Goal: Task Accomplishment & Management: Manage account settings

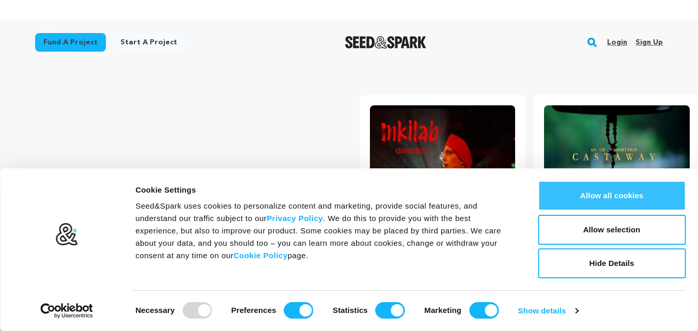
click at [609, 201] on button "Allow all cookies" at bounding box center [612, 196] width 148 height 30
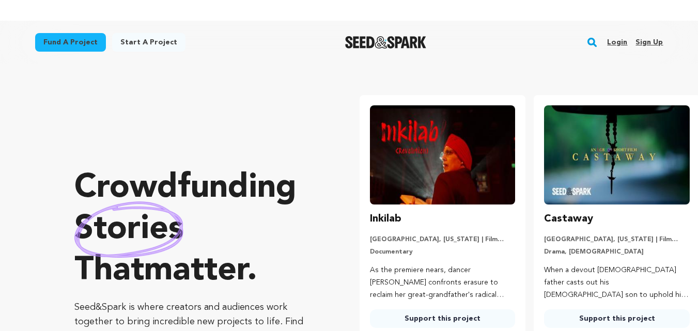
scroll to position [0, 183]
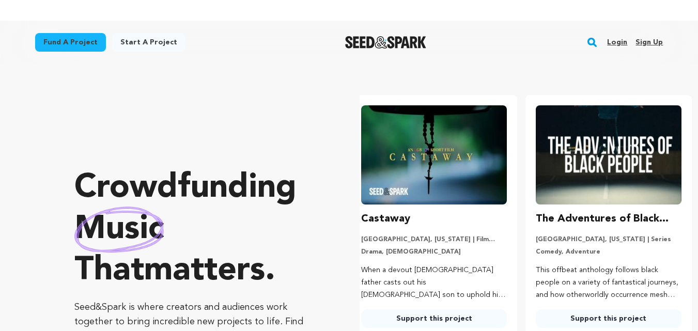
scroll to position [0, 99]
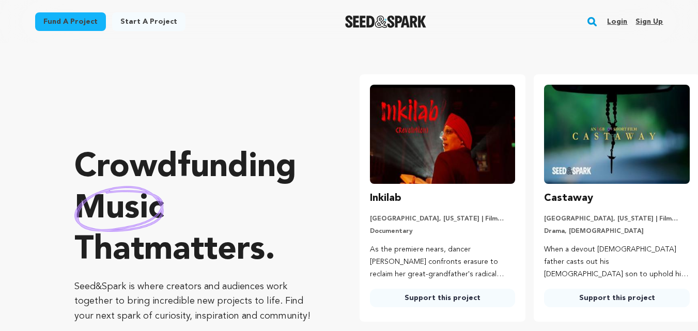
click at [638, 22] on link "Sign up" at bounding box center [648, 21] width 27 height 17
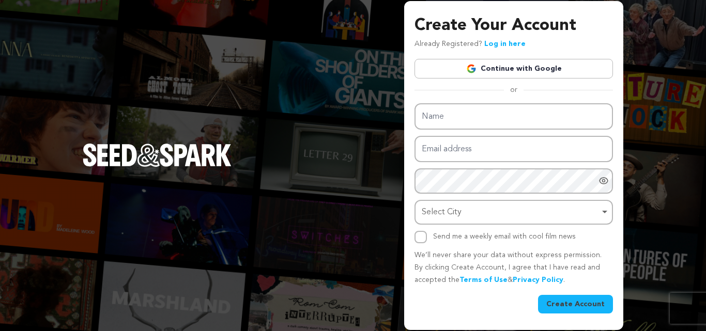
click at [496, 70] on link "Continue with Google" at bounding box center [513, 69] width 198 height 20
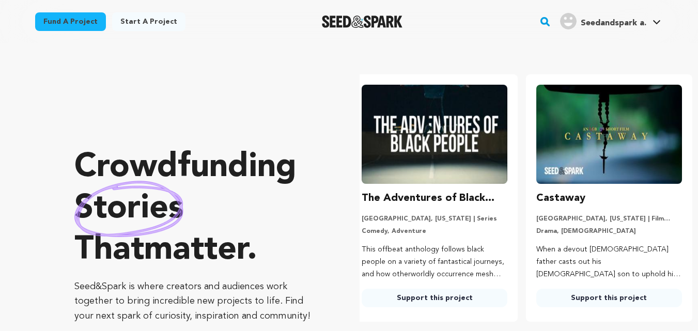
scroll to position [0, 183]
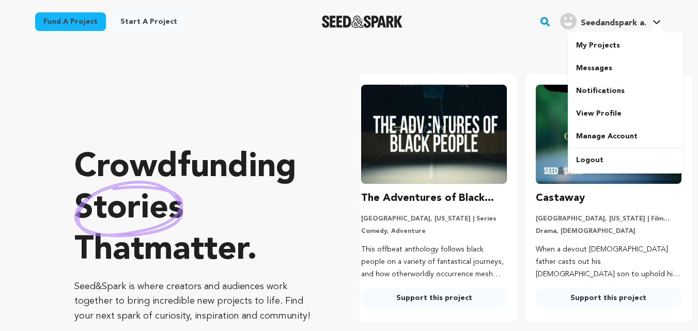
click at [631, 26] on span "Seedandspark a." at bounding box center [614, 23] width 66 height 8
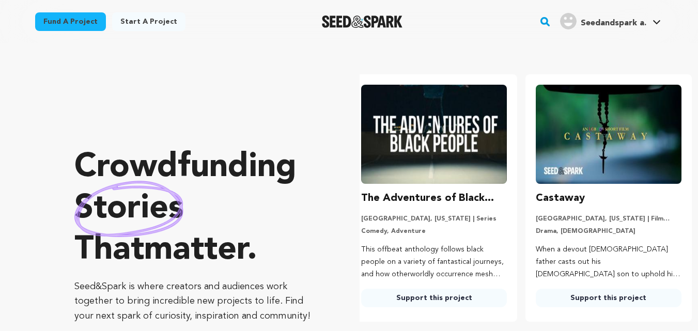
click at [631, 26] on span "Seedandspark a." at bounding box center [614, 23] width 66 height 8
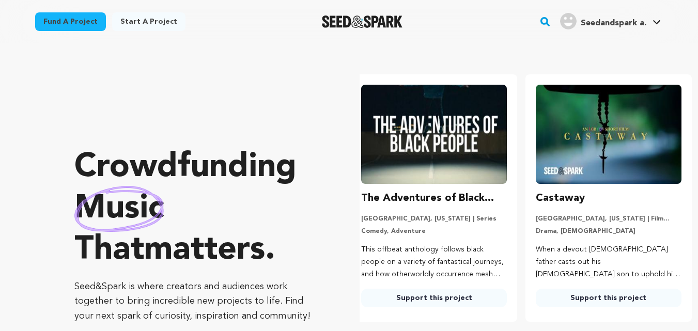
click at [653, 22] on icon at bounding box center [656, 22] width 8 height 5
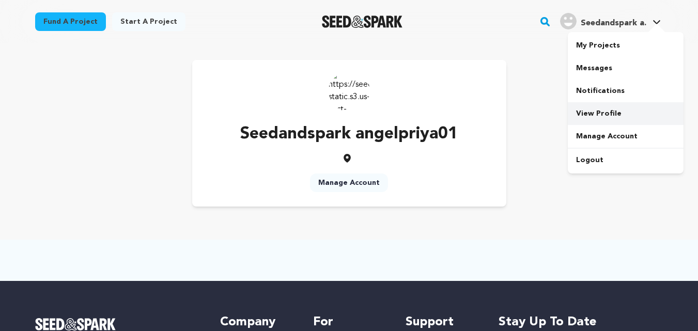
click at [604, 118] on link "View Profile" at bounding box center [626, 113] width 116 height 23
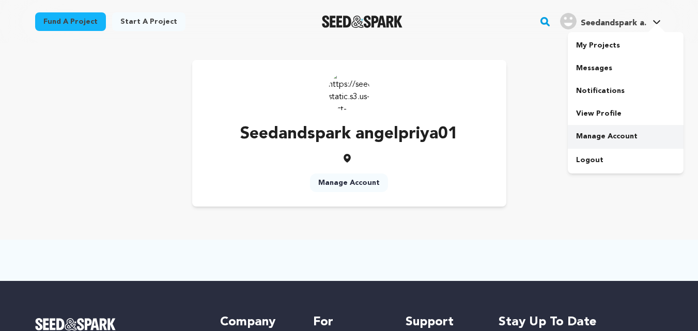
click at [593, 142] on link "Manage Account" at bounding box center [626, 136] width 116 height 23
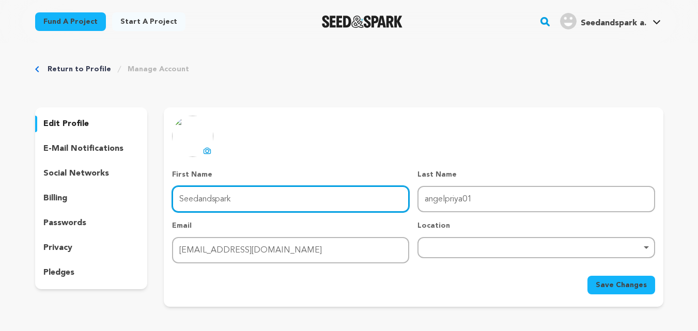
click at [256, 193] on input "Seedandspark" at bounding box center [290, 199] width 237 height 26
click at [255, 193] on input "Seedandspark" at bounding box center [290, 199] width 237 height 26
click at [251, 193] on input "First Name" at bounding box center [290, 199] width 237 height 26
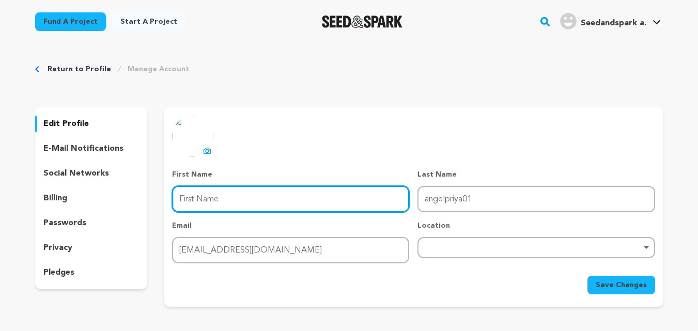
type input "[PERSON_NAME]"
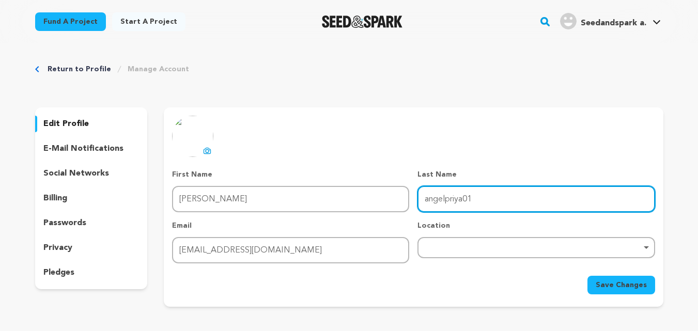
click at [461, 204] on input "angelpriya01" at bounding box center [535, 199] width 237 height 26
drag, startPoint x: 446, startPoint y: 202, endPoint x: 504, endPoint y: 202, distance: 58.4
click at [504, 202] on input "angelpriya01" at bounding box center [535, 199] width 237 height 26
type input "Angel"
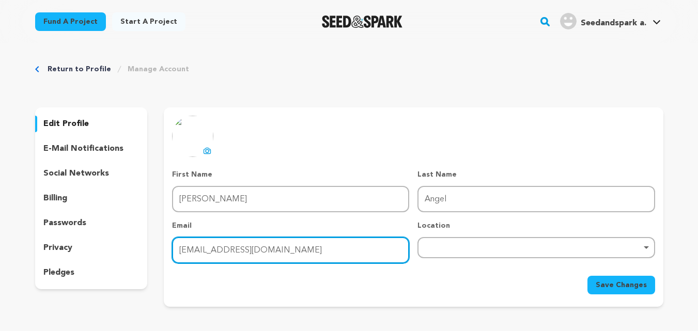
click at [307, 257] on input "[EMAIL_ADDRESS][DOMAIN_NAME]" at bounding box center [290, 250] width 237 height 26
click at [432, 256] on div "Remove item" at bounding box center [535, 247] width 237 height 21
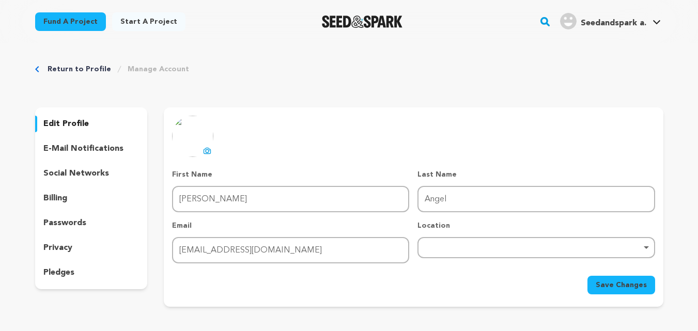
click at [386, 274] on form "First Name First Name Sam Last Name Last Name Angel Email Email roychemist02@gm…" at bounding box center [413, 231] width 482 height 125
click at [604, 291] on button "Save Changes" at bounding box center [621, 285] width 68 height 19
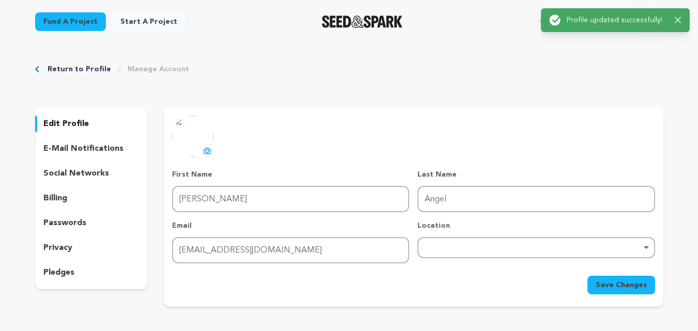
click at [99, 183] on div "edit profile e-mail notifications social networks billing passwords privacy ple…" at bounding box center [91, 198] width 113 height 182
click at [103, 177] on p "social networks" at bounding box center [76, 173] width 66 height 12
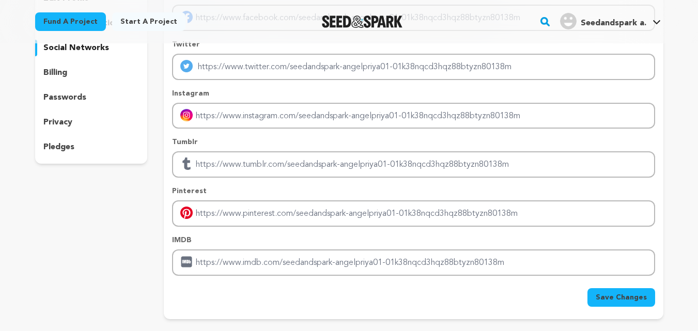
scroll to position [207, 0]
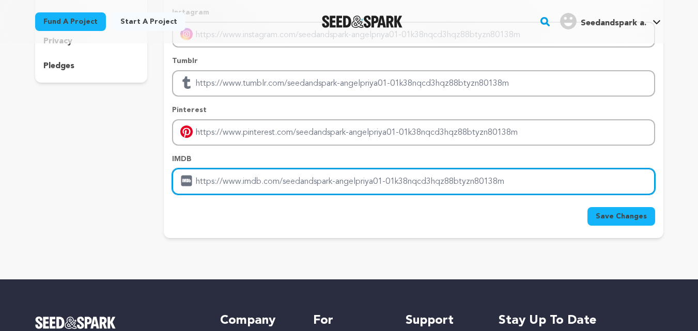
click at [223, 184] on input "Enter IMDB profile link" at bounding box center [413, 181] width 482 height 26
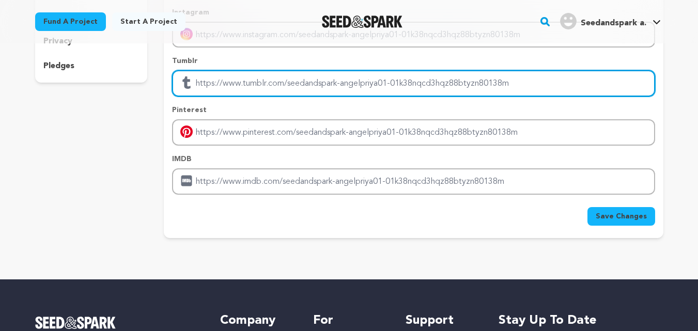
click at [300, 92] on input "Enter tubmlr profile link" at bounding box center [413, 83] width 482 height 26
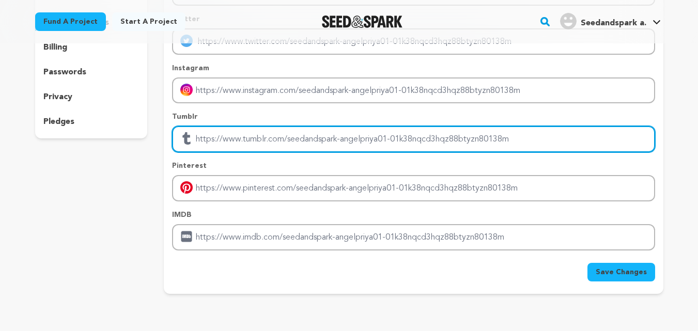
scroll to position [52, 0]
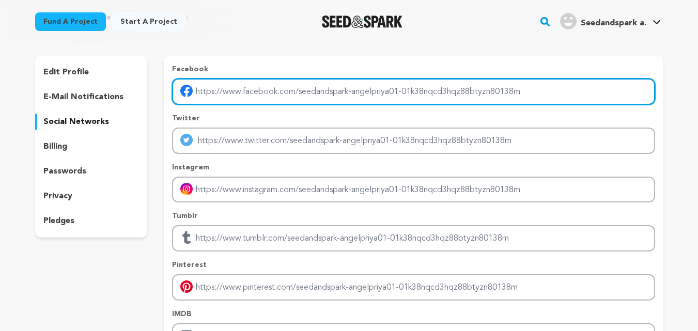
click at [336, 99] on input "Enter facebook profile link" at bounding box center [413, 92] width 482 height 26
paste input "[URL][DOMAIN_NAME]"
type input "[URL][DOMAIN_NAME]"
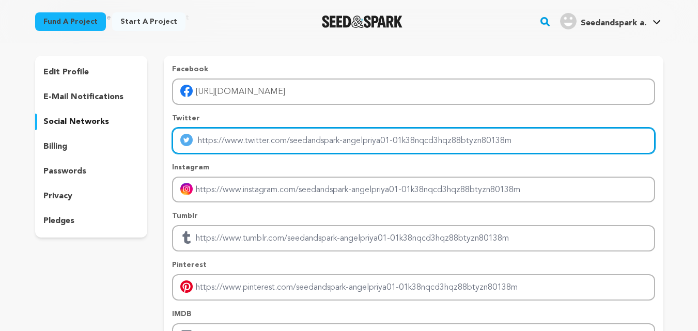
click at [313, 136] on input "Enter twitter profile link" at bounding box center [413, 141] width 482 height 26
paste input "[URL][DOMAIN_NAME]"
type input "[URL][DOMAIN_NAME]"
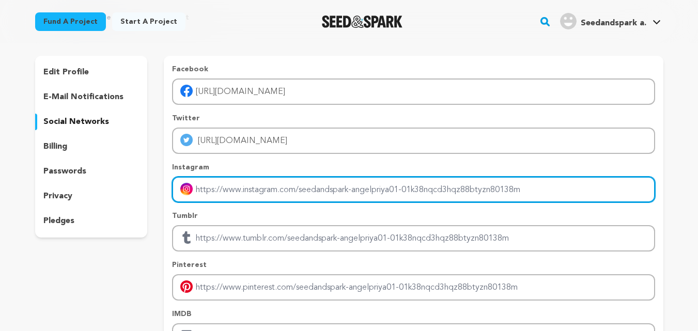
click at [311, 187] on input "Enter instagram handle link" at bounding box center [413, 190] width 482 height 26
paste input "[URL][DOMAIN_NAME]"
type input "[URL][DOMAIN_NAME]"
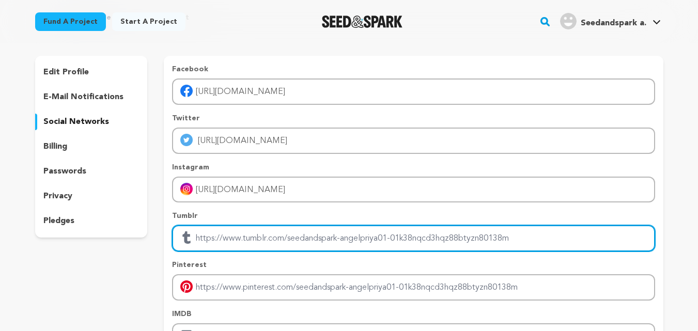
click at [306, 237] on input "Enter tubmlr profile link" at bounding box center [413, 238] width 482 height 26
paste input "[URL][DOMAIN_NAME]"
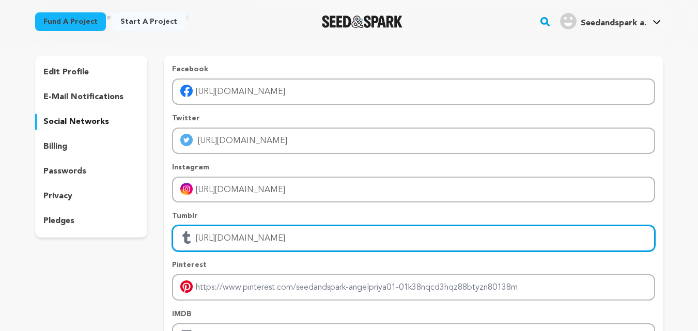
scroll to position [155, 0]
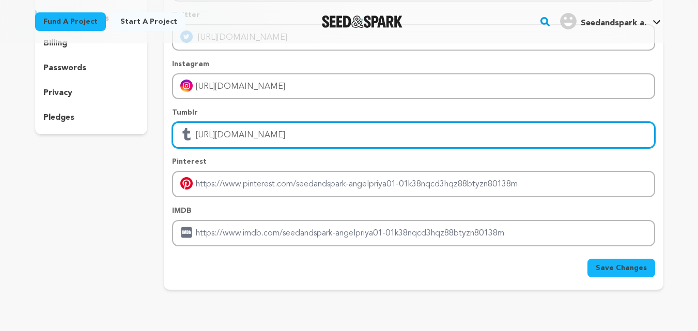
type input "[URL][DOMAIN_NAME]"
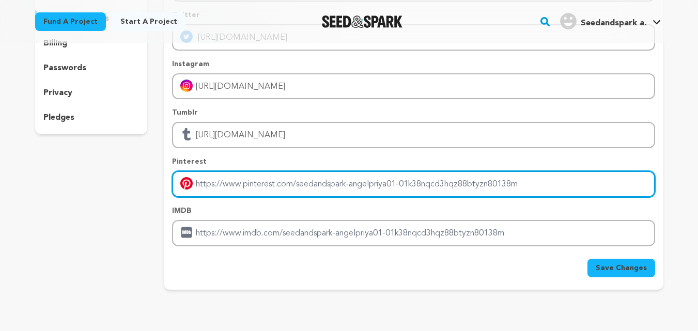
click at [318, 185] on input "Enter pinterest profile link" at bounding box center [413, 184] width 482 height 26
paste input "[URL][DOMAIN_NAME]"
type input "[URL][DOMAIN_NAME]"
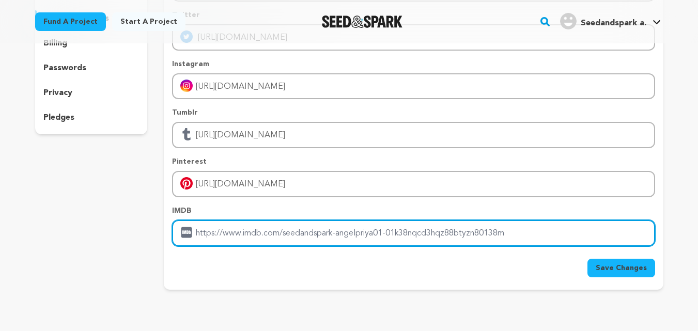
click at [312, 228] on input "Enter IMDB profile link" at bounding box center [413, 233] width 482 height 26
paste input "[URL][DOMAIN_NAME]"
drag, startPoint x: 312, startPoint y: 228, endPoint x: 504, endPoint y: 260, distance: 194.9
click at [417, 249] on form "Facebook https://www.roychemist.com/ Twitter https://www.roychemist.com/ Instag…" at bounding box center [413, 119] width 482 height 317
type input "[URL][DOMAIN_NAME]"
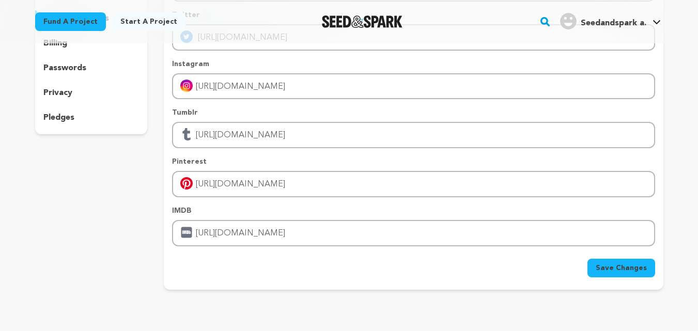
click at [593, 264] on button "Save Changes" at bounding box center [621, 268] width 68 height 19
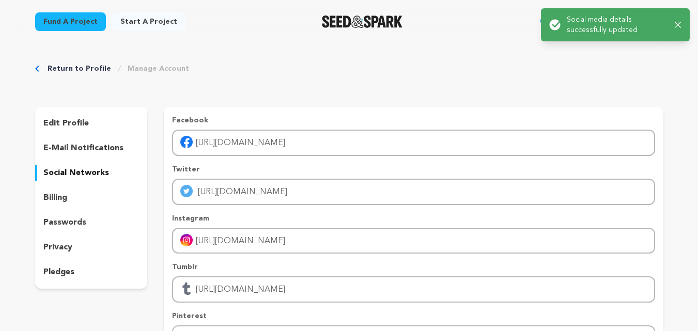
scroll to position [0, 0]
click at [678, 27] on icon "button" at bounding box center [678, 25] width 7 height 7
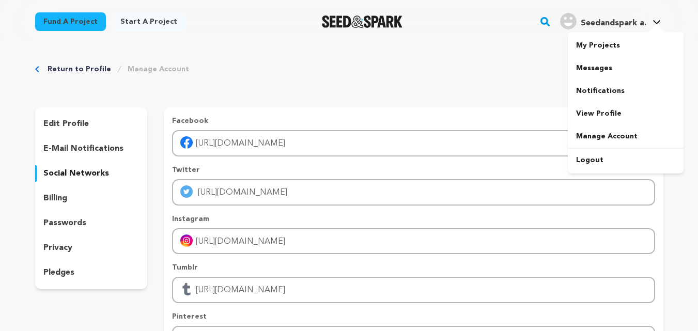
click at [610, 23] on span "Seedandspark a." at bounding box center [614, 23] width 66 height 8
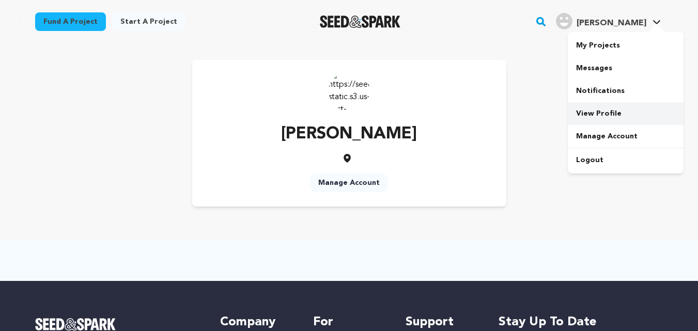
click at [591, 113] on link "View Profile" at bounding box center [626, 113] width 116 height 23
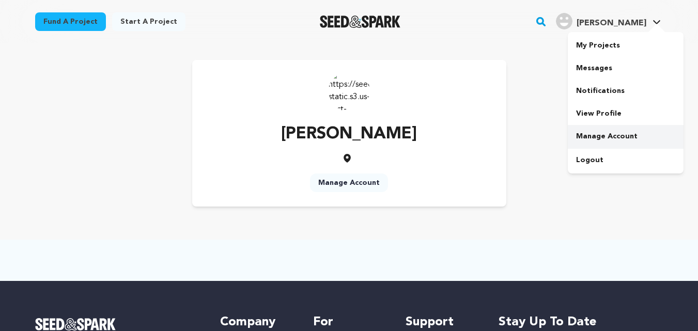
click at [601, 138] on link "Manage Account" at bounding box center [626, 136] width 116 height 23
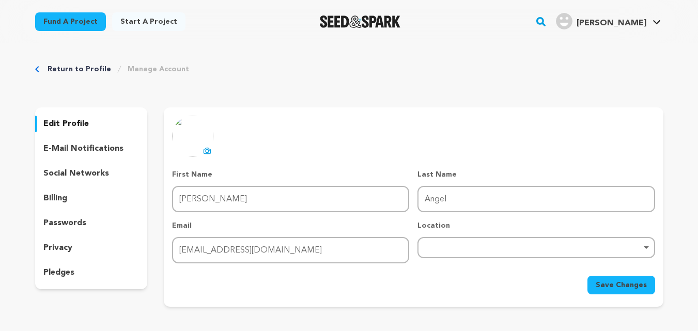
click at [115, 180] on div "social networks" at bounding box center [91, 173] width 113 height 17
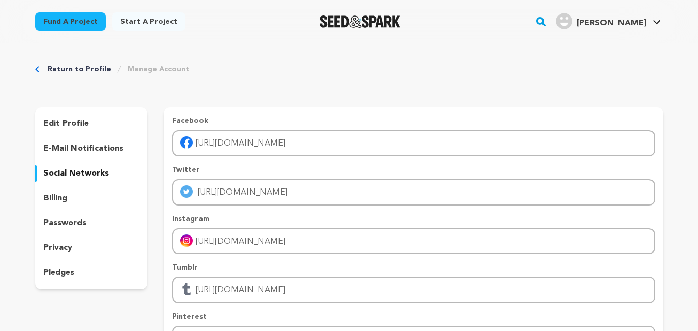
click at [70, 122] on p "edit profile" at bounding box center [65, 124] width 45 height 12
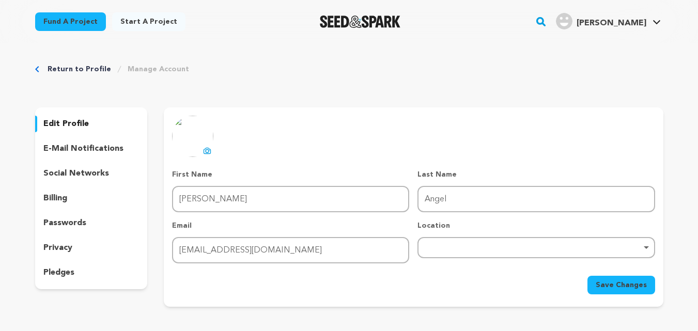
click at [212, 153] on button "uploading spinner upload profile image" at bounding box center [207, 151] width 12 height 12
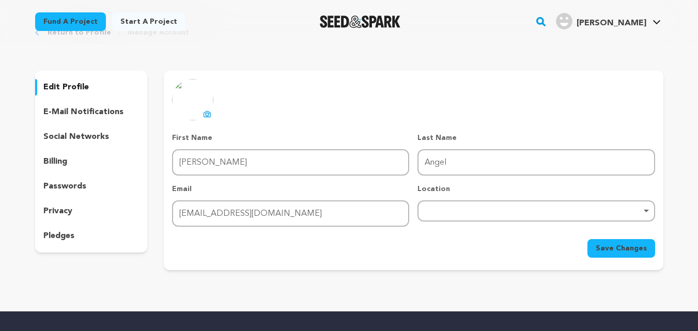
scroll to position [52, 0]
